Goal: Answer question/provide support: Share knowledge or assist other users

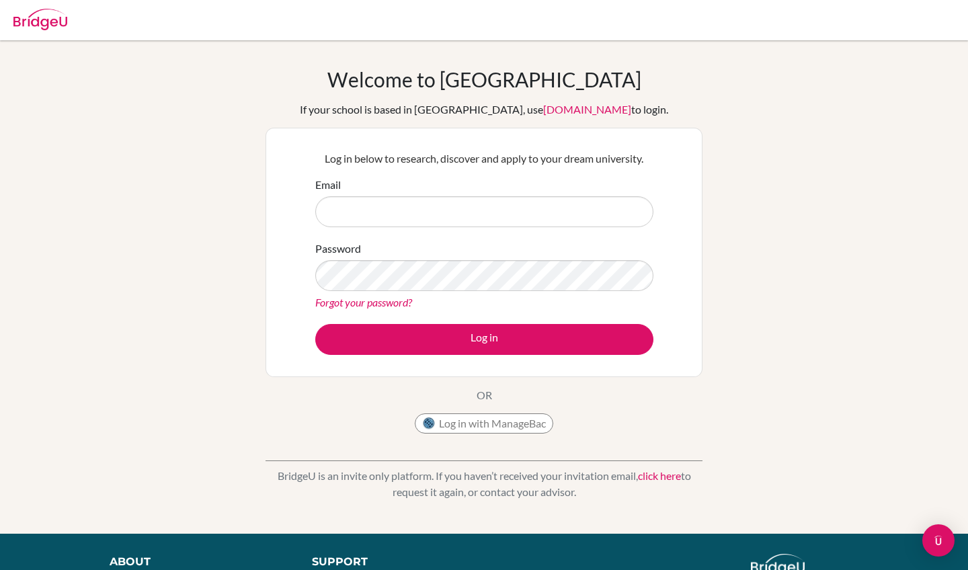
click at [375, 205] on input "Email" at bounding box center [484, 211] width 338 height 31
type input "[PERSON_NAME][EMAIL_ADDRESS][PERSON_NAME][DOMAIN_NAME]"
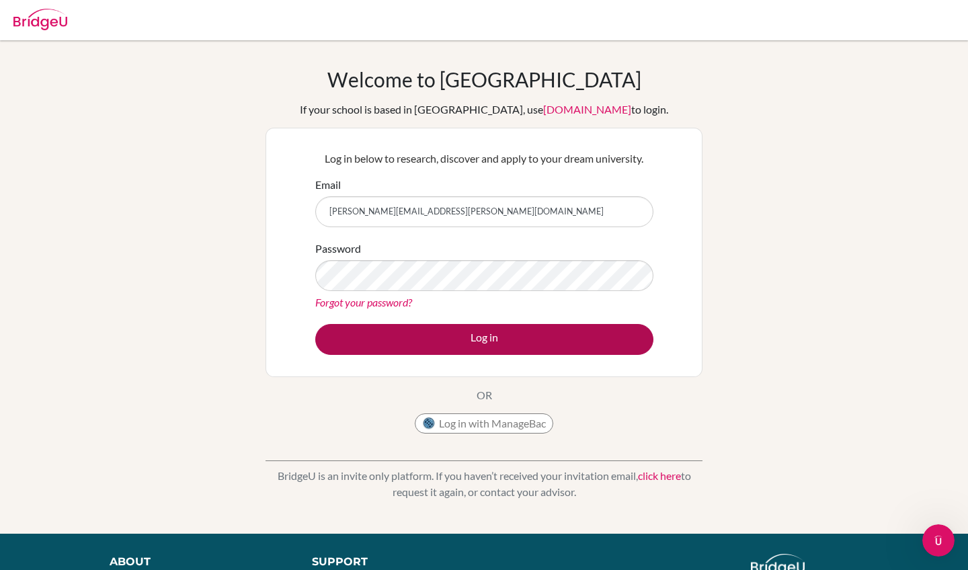
click at [573, 330] on button "Log in" at bounding box center [484, 339] width 338 height 31
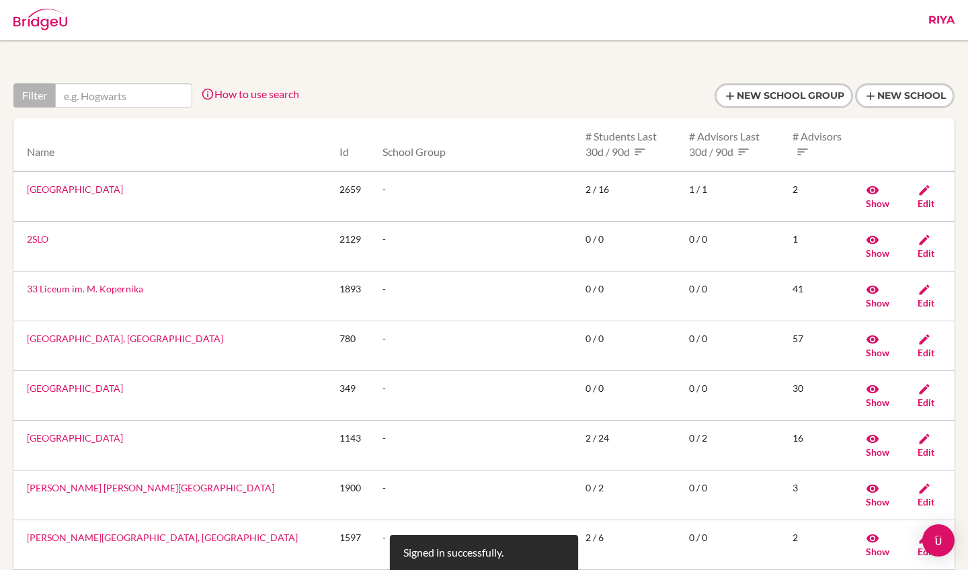
click at [939, 23] on link "Riya" at bounding box center [942, 20] width 40 height 40
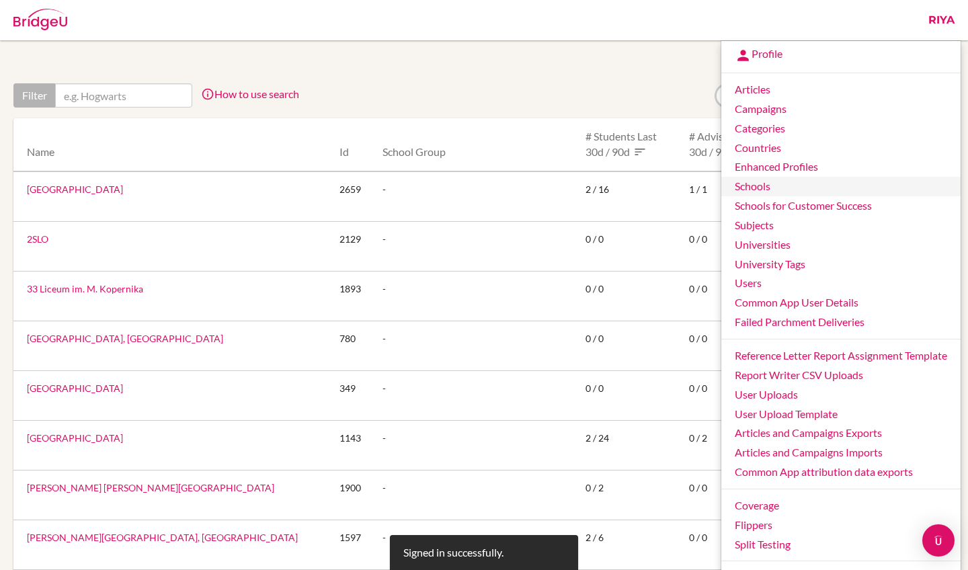
click at [767, 188] on link "Schools" at bounding box center [841, 187] width 239 height 20
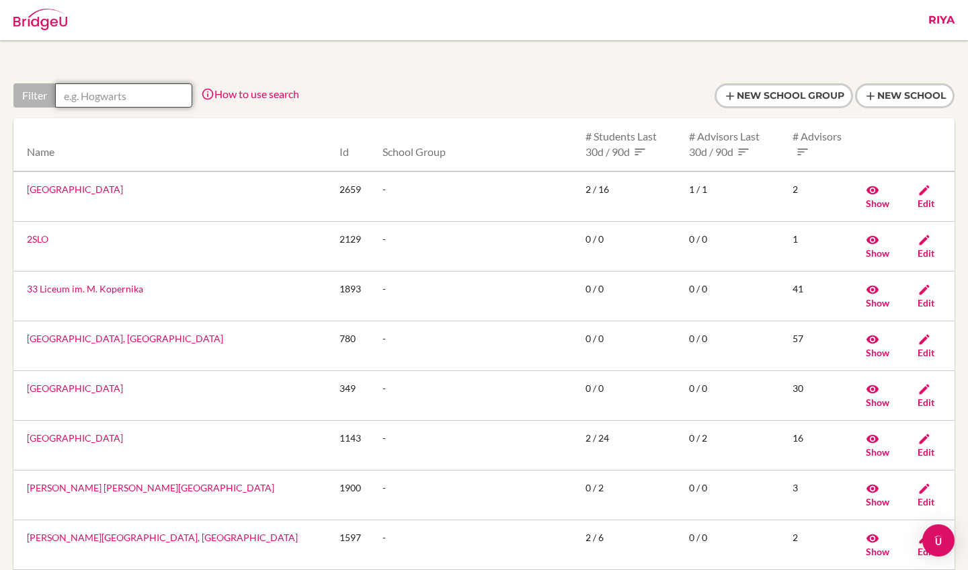
click at [146, 97] on input "text" at bounding box center [123, 95] width 137 height 24
type input "h"
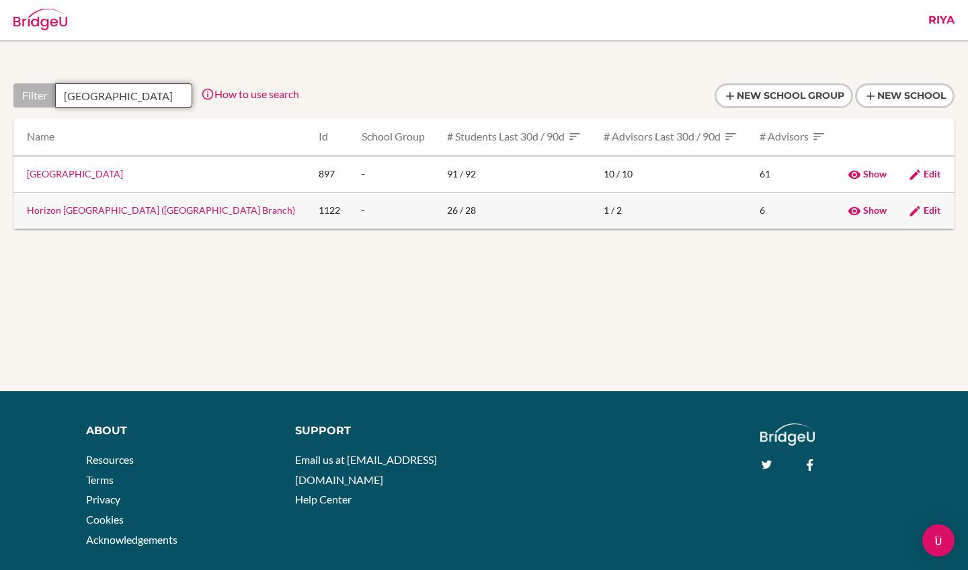
type input "japan"
click at [120, 210] on link "Horizon [GEOGRAPHIC_DATA] ([GEOGRAPHIC_DATA] Branch)" at bounding box center [161, 209] width 268 height 11
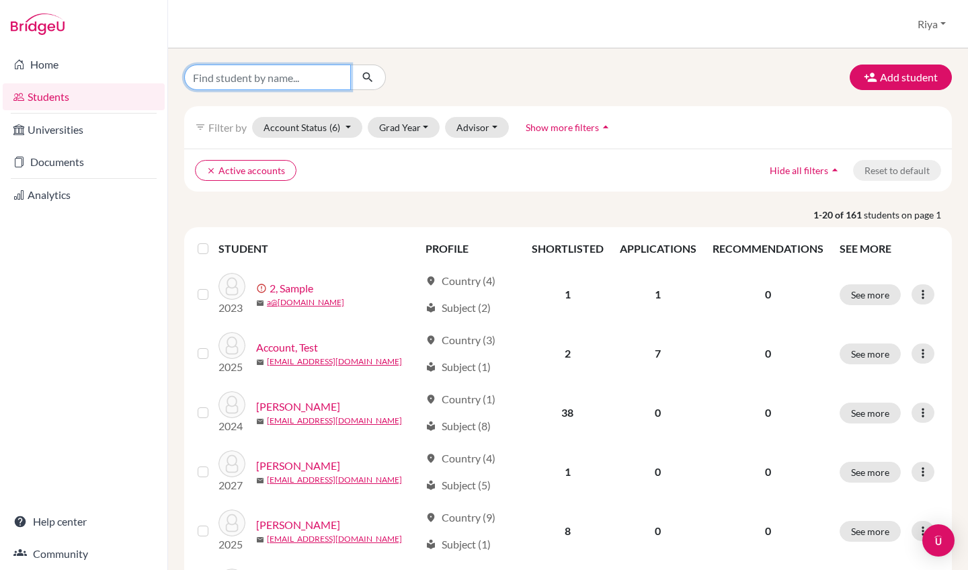
click at [307, 68] on input "Find student by name..." at bounding box center [267, 78] width 167 height 26
click at [336, 132] on span "(6)" at bounding box center [335, 127] width 11 height 11
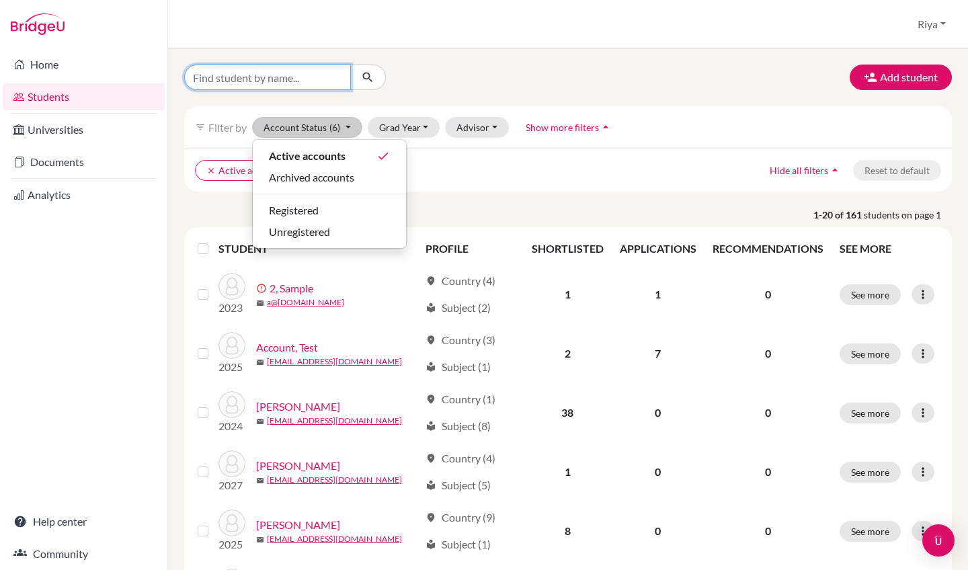
click at [280, 83] on input "Find student by name..." at bounding box center [267, 78] width 167 height 26
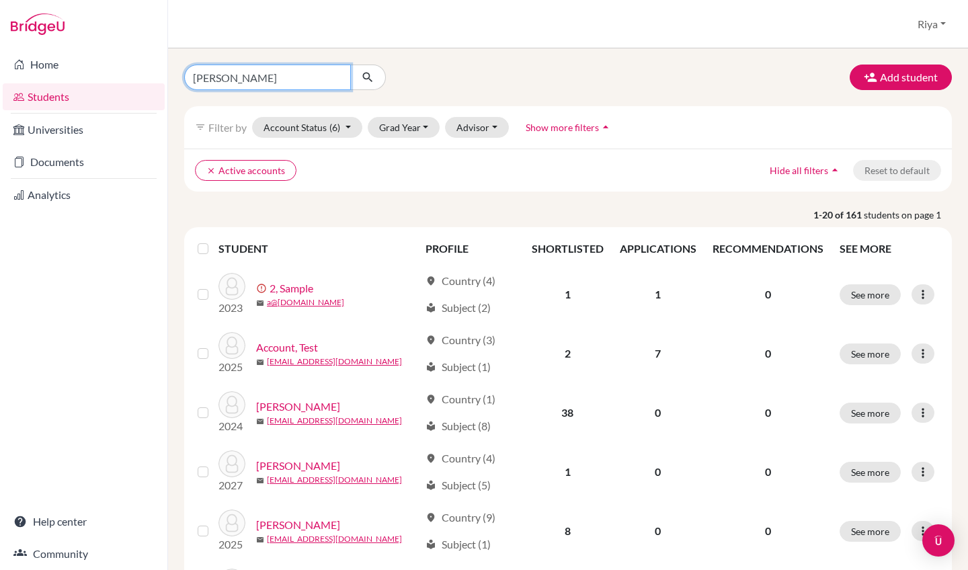
type input "james"
drag, startPoint x: 280, startPoint y: 83, endPoint x: 373, endPoint y: 76, distance: 93.7
click at [373, 76] on icon "submit" at bounding box center [367, 77] width 13 height 13
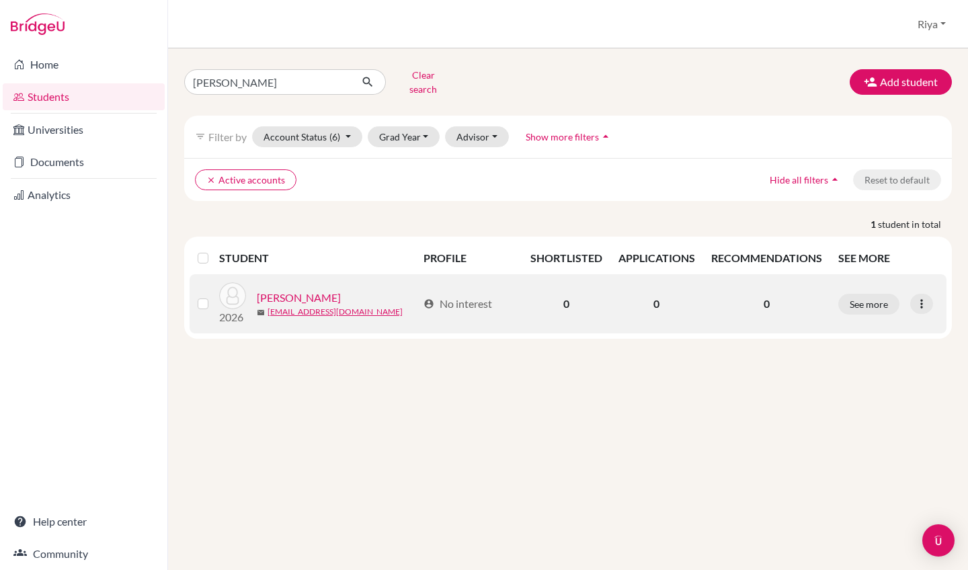
click at [293, 290] on link "Catchpole, James" at bounding box center [299, 298] width 84 height 16
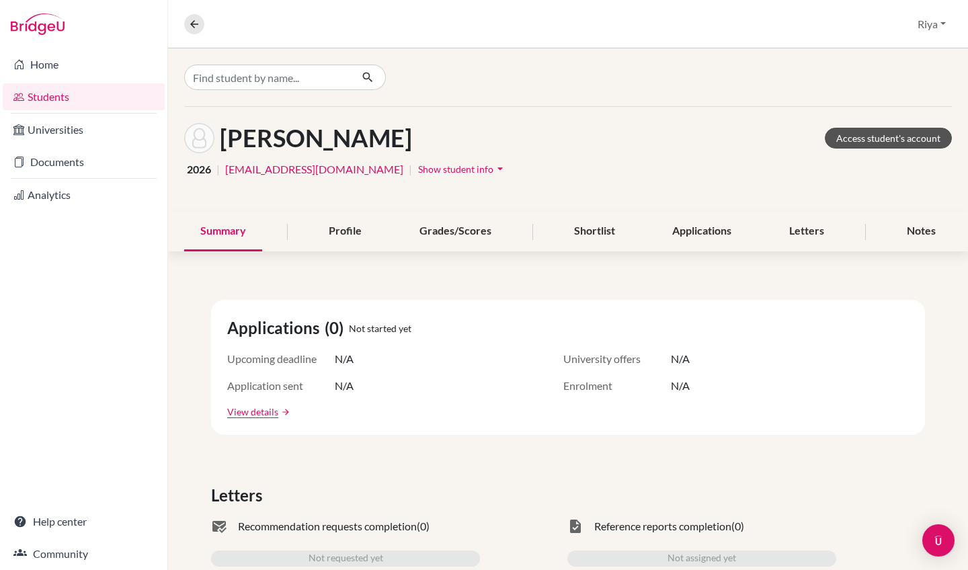
click at [857, 135] on link "Access student's account" at bounding box center [888, 138] width 127 height 21
click at [882, 143] on link "Access student's account" at bounding box center [888, 138] width 127 height 21
